Goal: Task Accomplishment & Management: Manage account settings

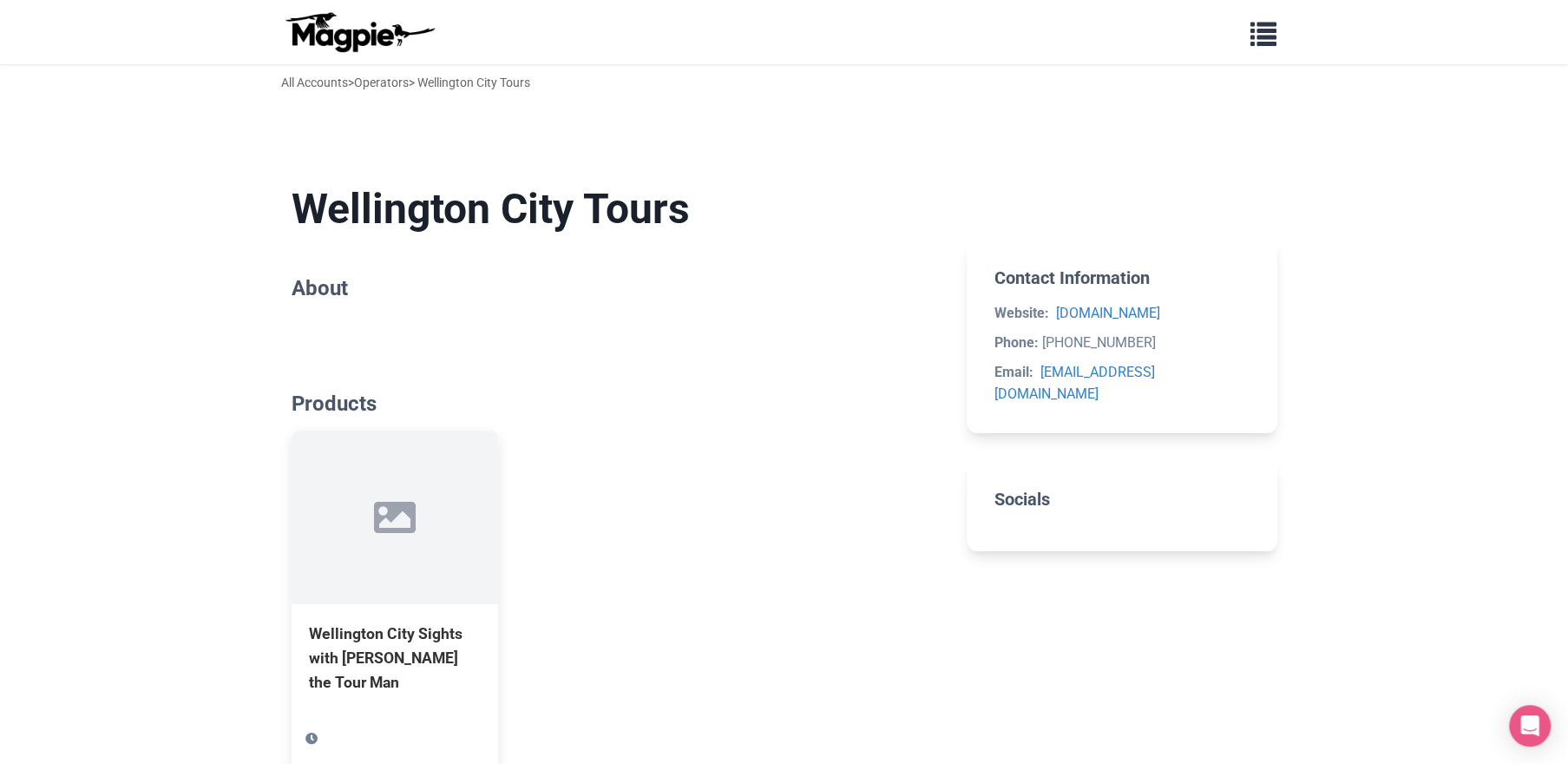
drag, startPoint x: 1566, startPoint y: 136, endPoint x: 1575, endPoint y: 382, distance: 246.2
click at [1567, 386] on html "Problems we solve Products Content Management and Distribution Magpie for Resel…" at bounding box center [784, 522] width 1568 height 1045
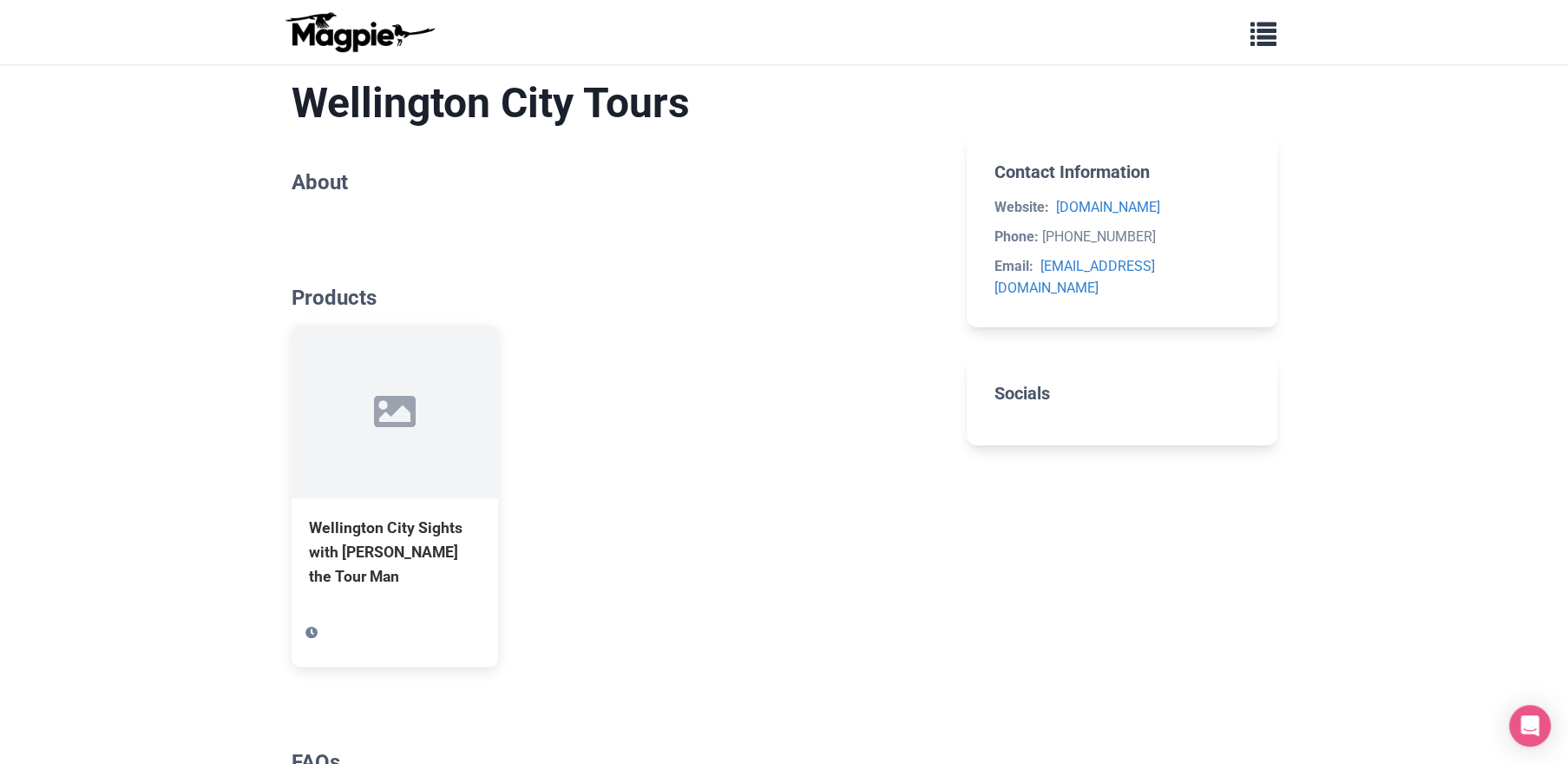
scroll to position [257, 0]
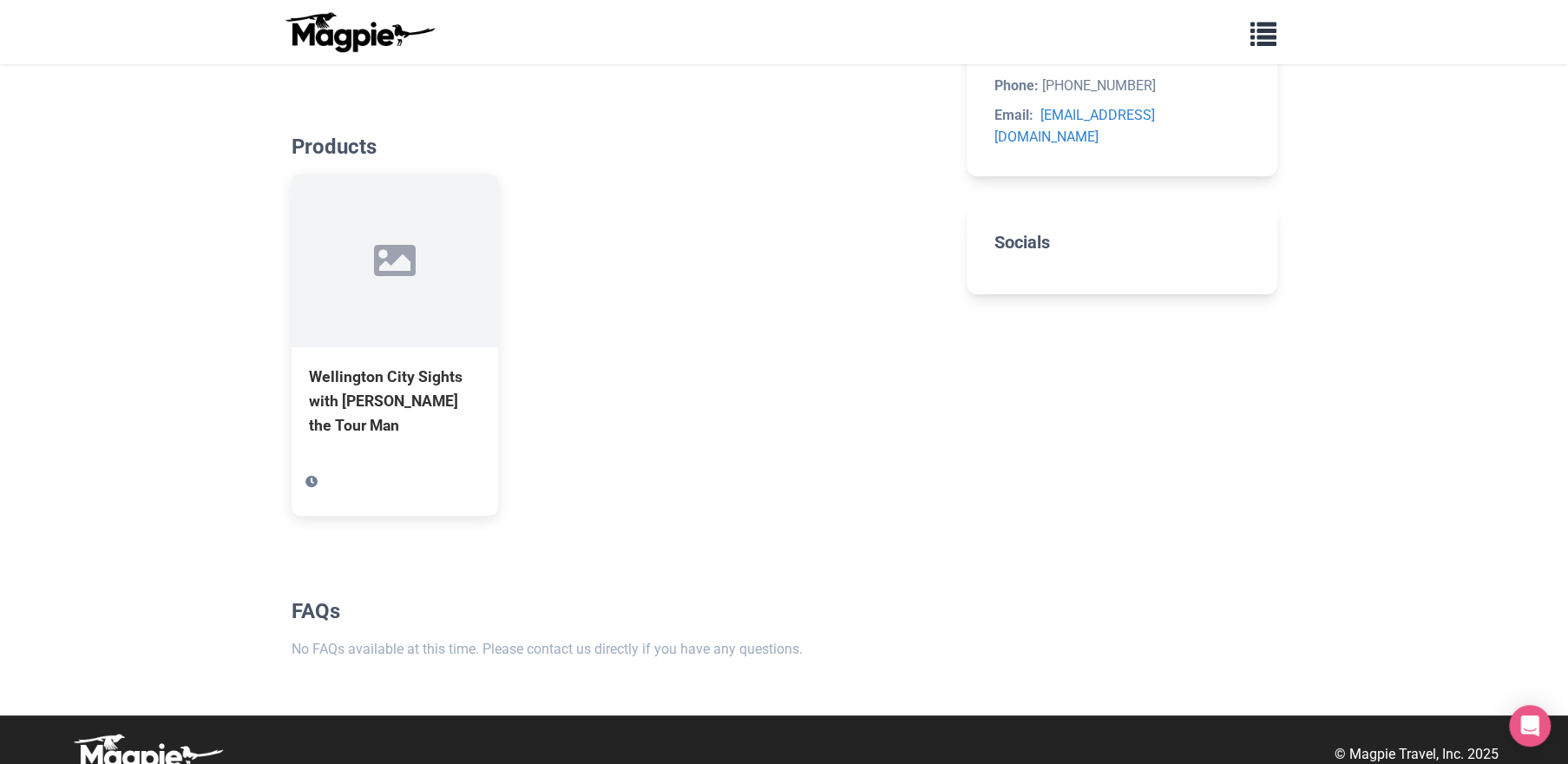
click at [713, 399] on div "Wellington City Sights with [PERSON_NAME] the Tour Man" at bounding box center [616, 345] width 649 height 342
click at [1252, 39] on span "button" at bounding box center [1263, 30] width 26 height 26
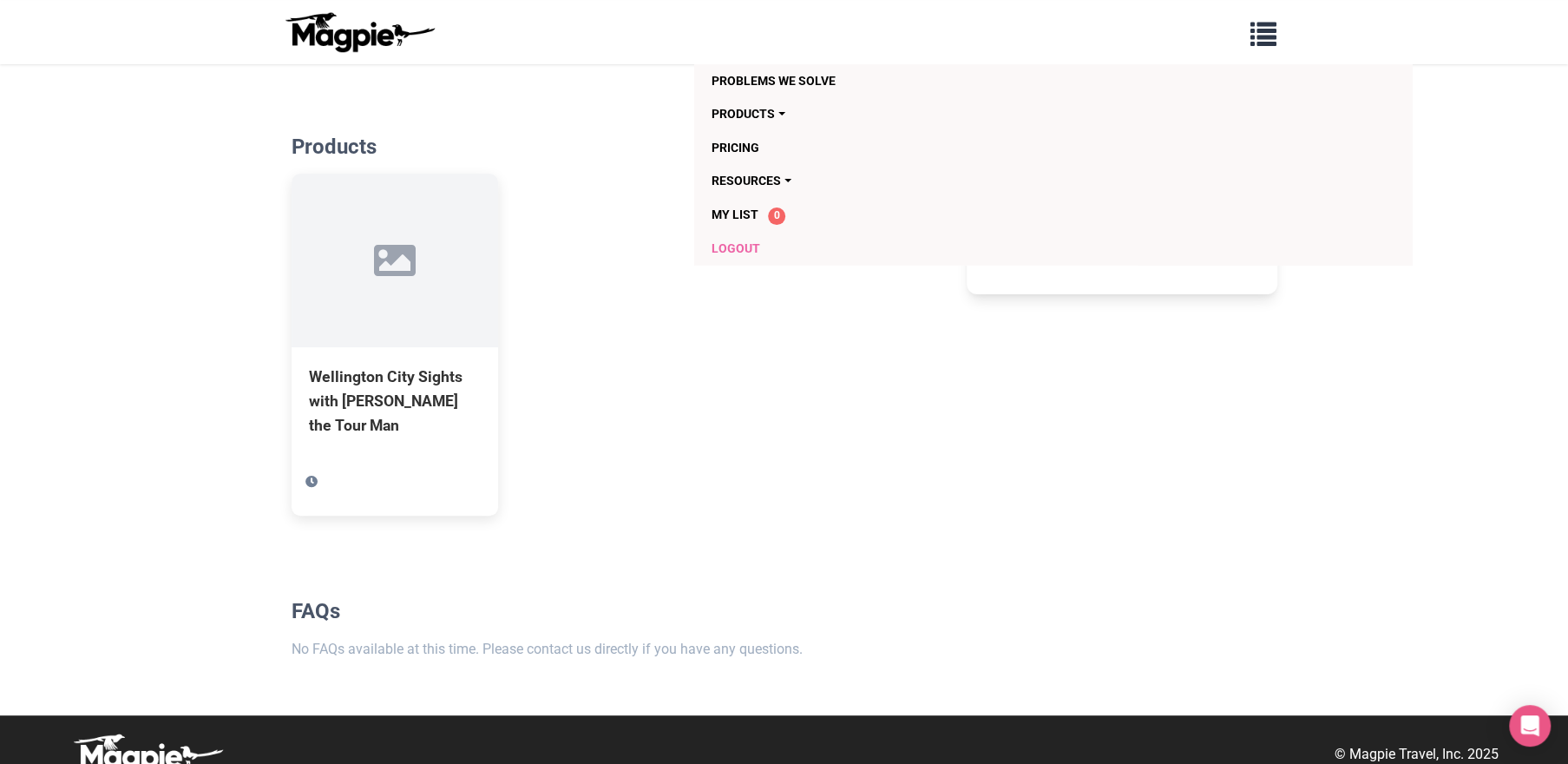
click at [743, 247] on link "Logout" at bounding box center [953, 248] width 484 height 33
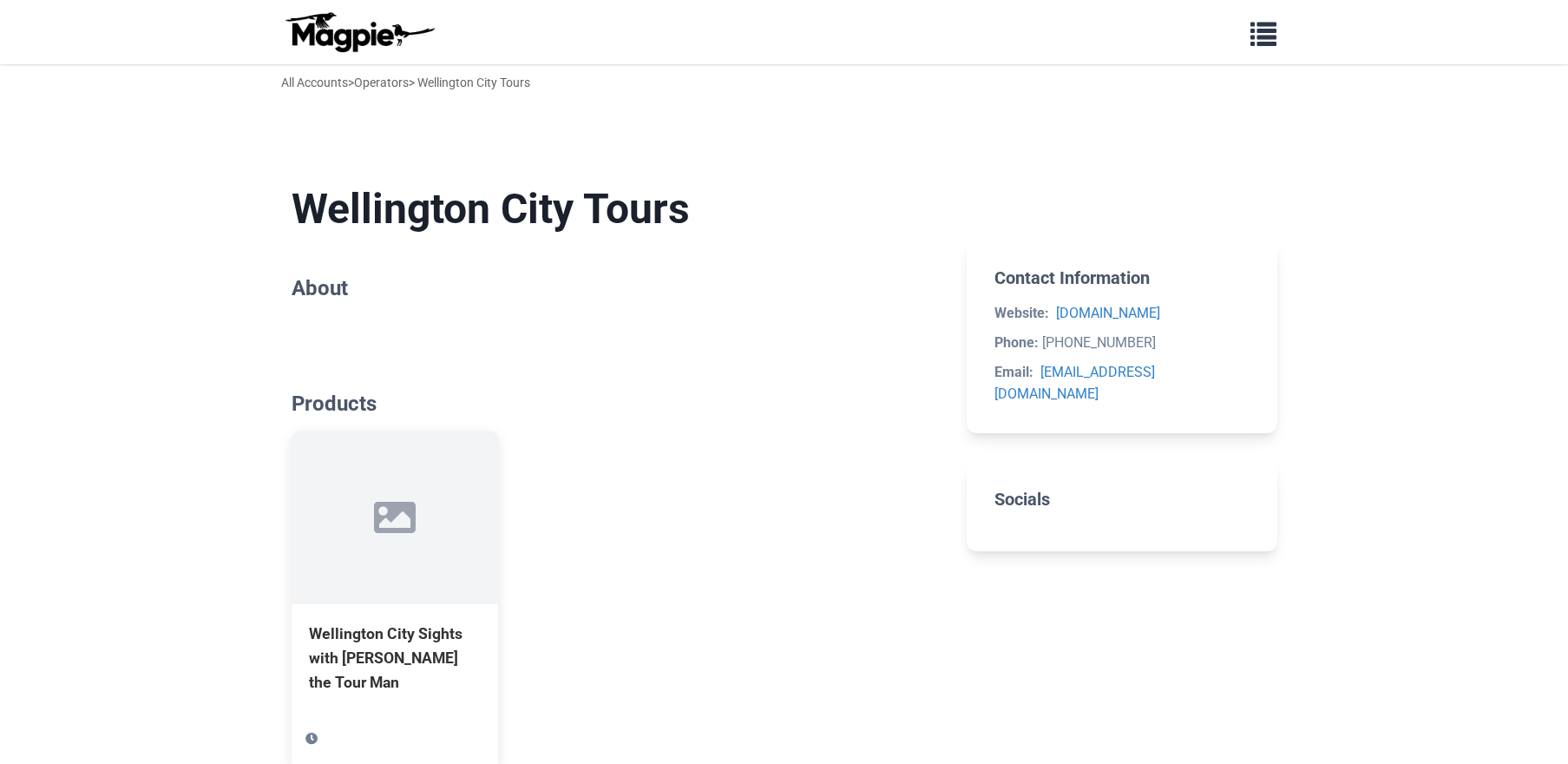
scroll to position [91, 0]
